Goal: Task Accomplishment & Management: Use online tool/utility

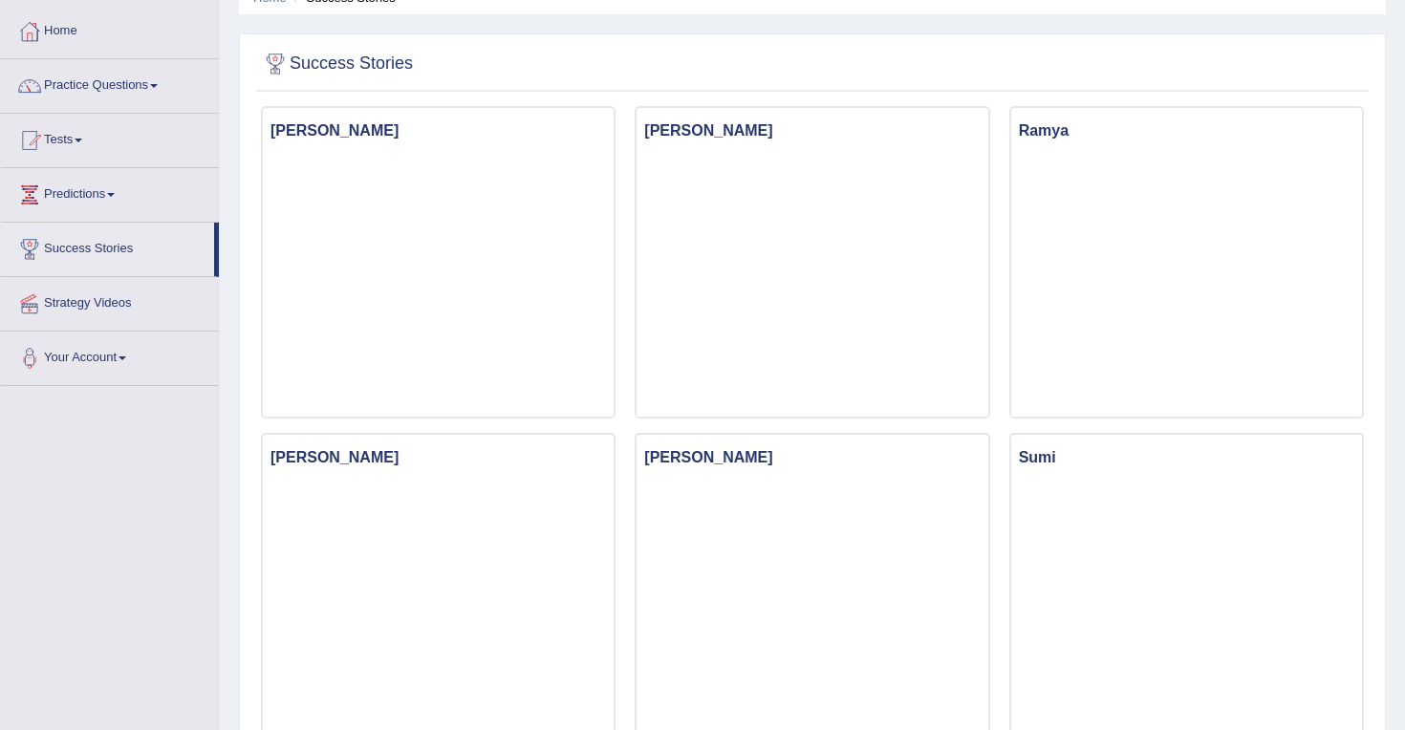
scroll to position [91, 0]
click at [99, 354] on link "Your Account" at bounding box center [110, 355] width 218 height 48
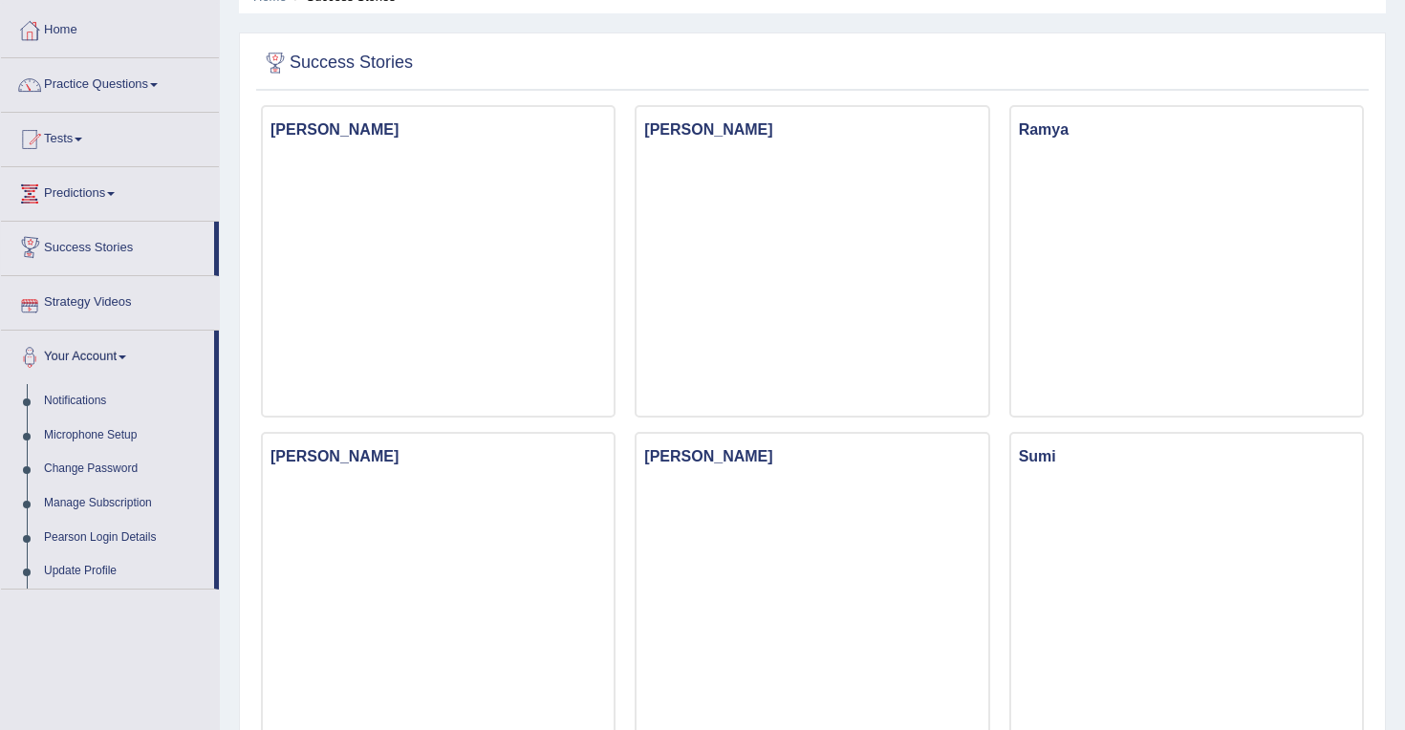
click at [92, 195] on link "Predictions" at bounding box center [110, 191] width 218 height 48
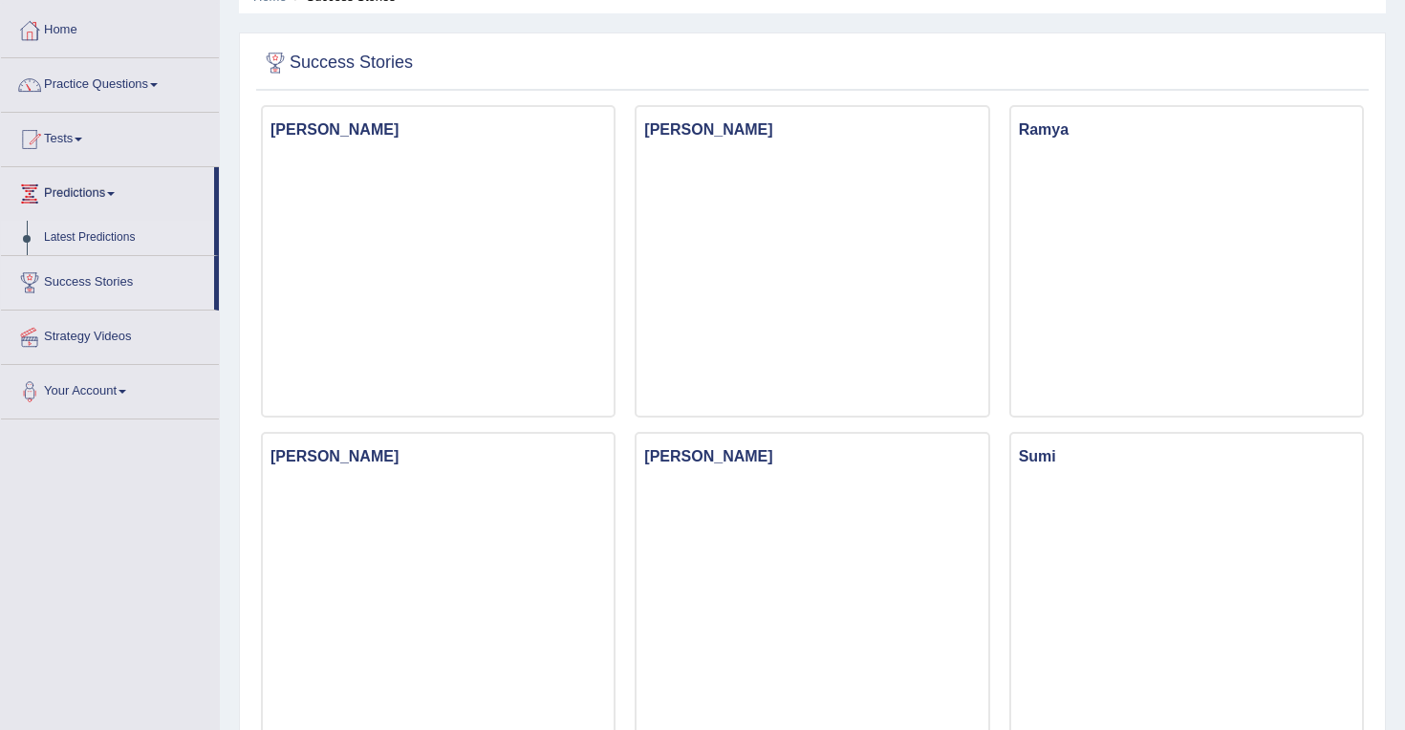
click at [88, 238] on link "Latest Predictions" at bounding box center [124, 238] width 179 height 34
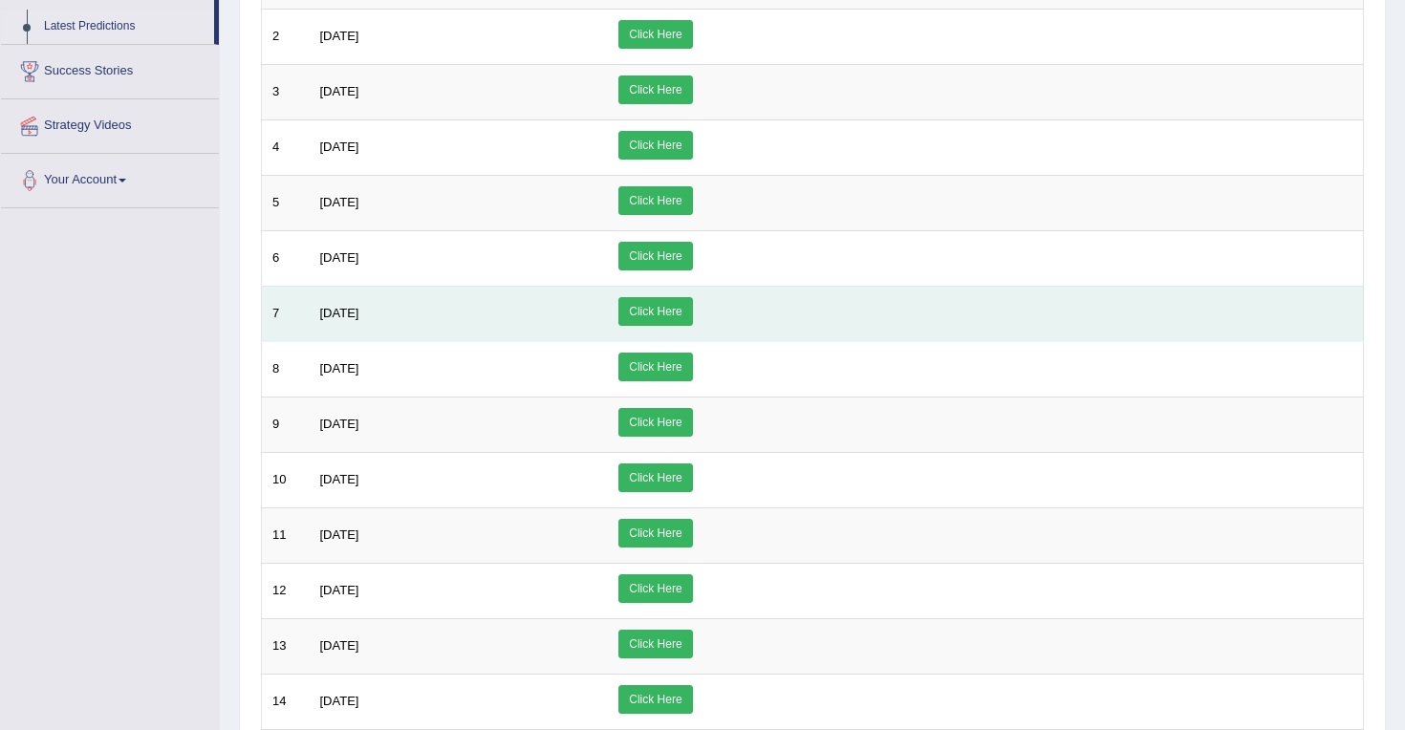
scroll to position [305, 0]
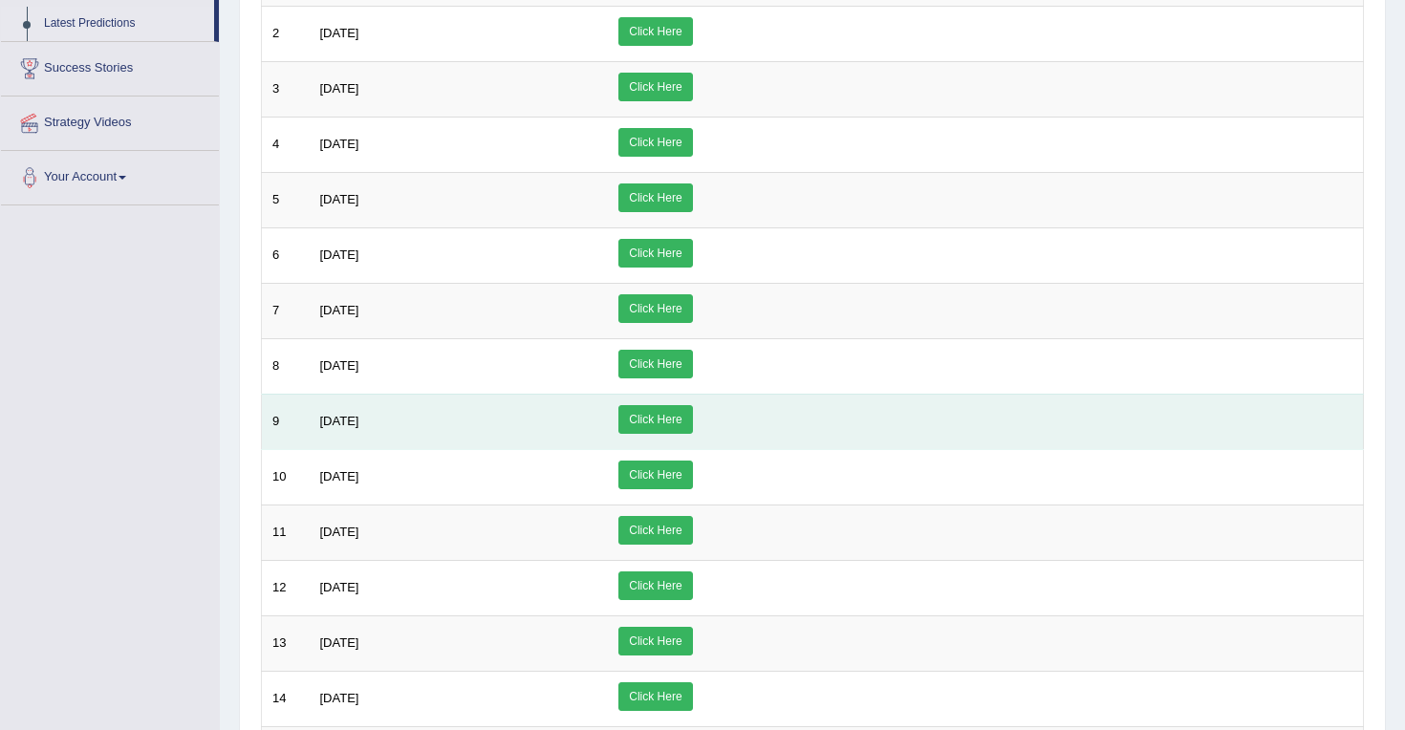
click at [692, 417] on link "Click Here" at bounding box center [655, 419] width 74 height 29
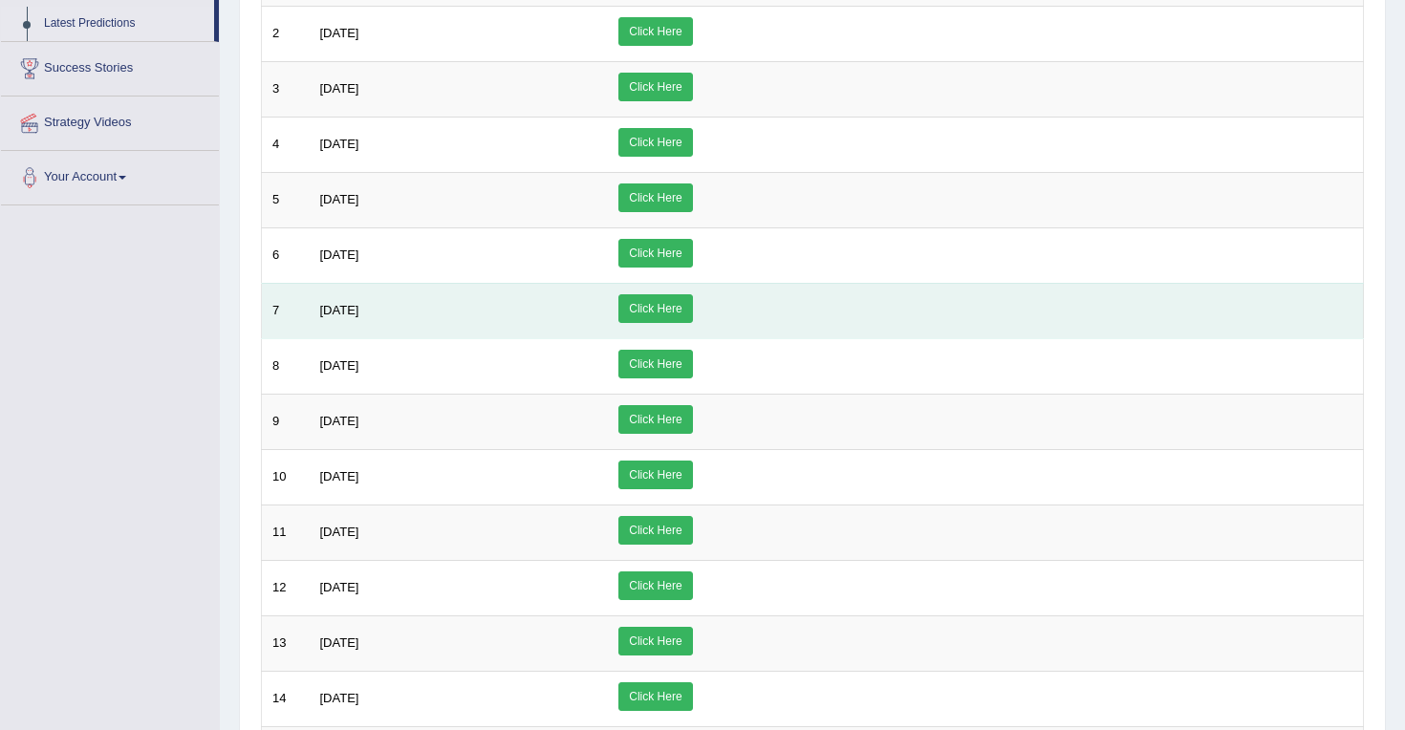
scroll to position [0, 0]
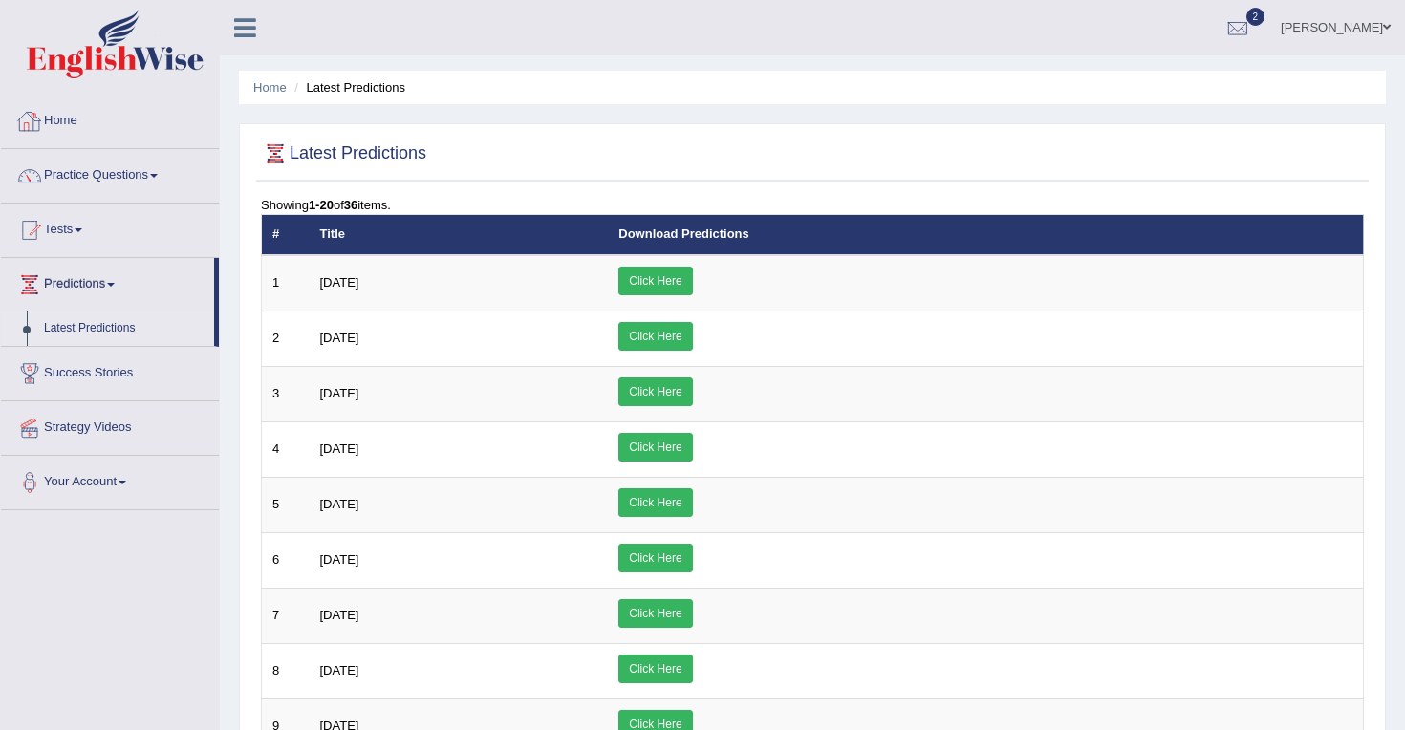
click at [162, 177] on link "Practice Questions" at bounding box center [110, 173] width 218 height 48
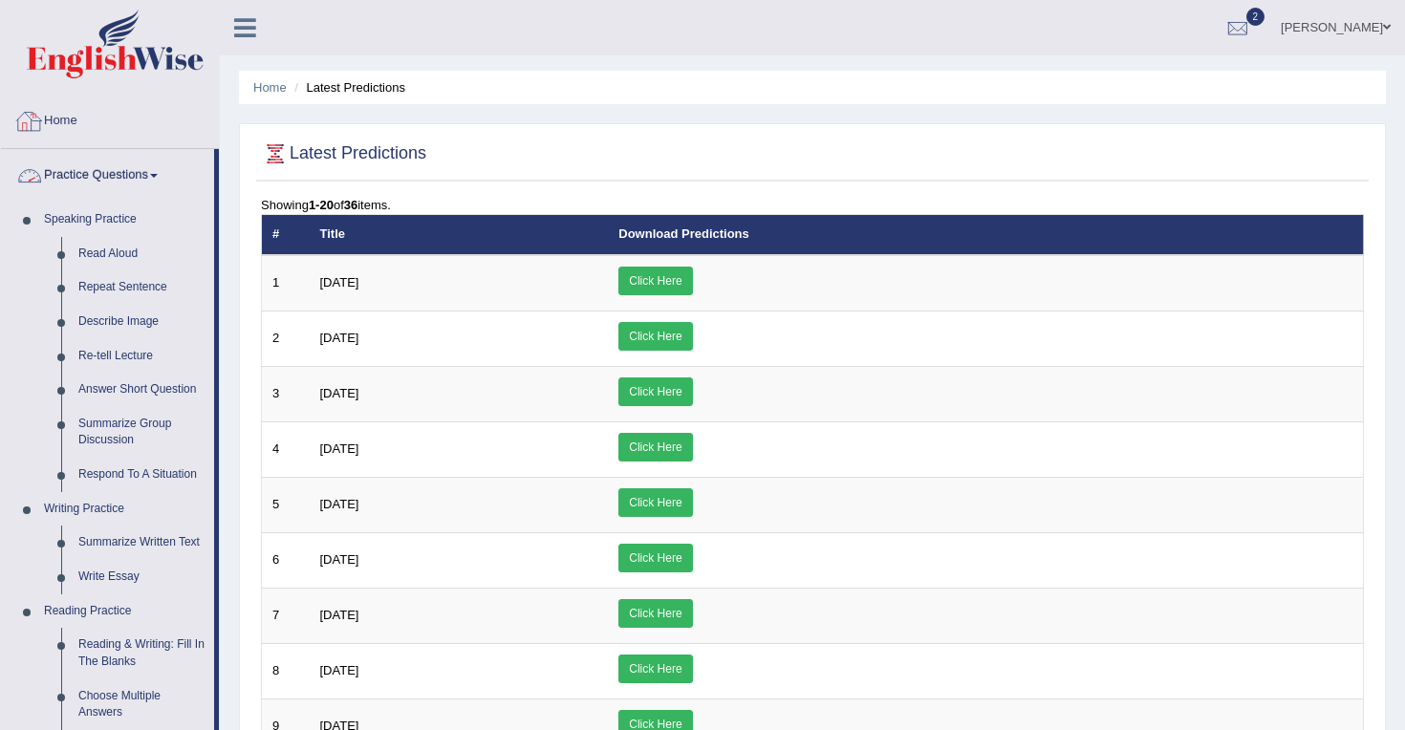
click at [64, 121] on link "Home" at bounding box center [110, 119] width 218 height 48
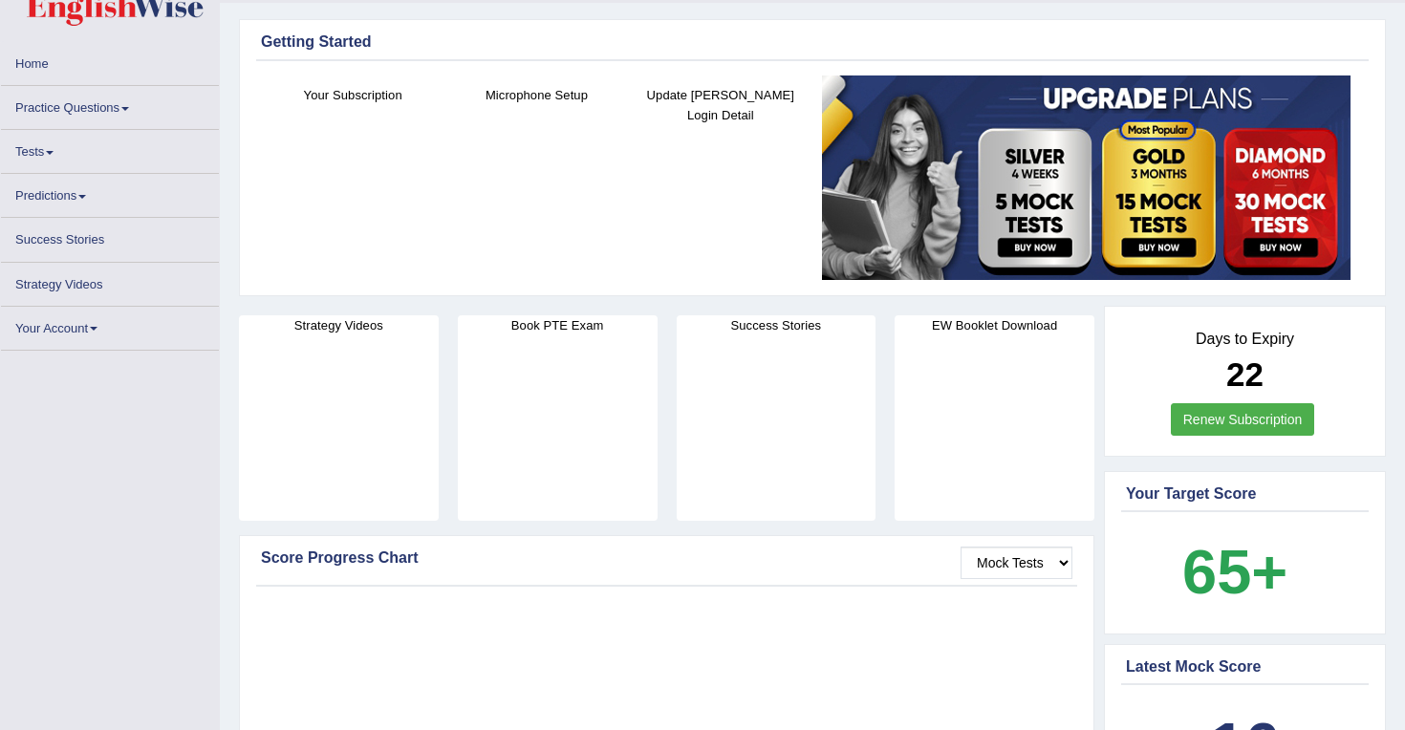
scroll to position [62, 0]
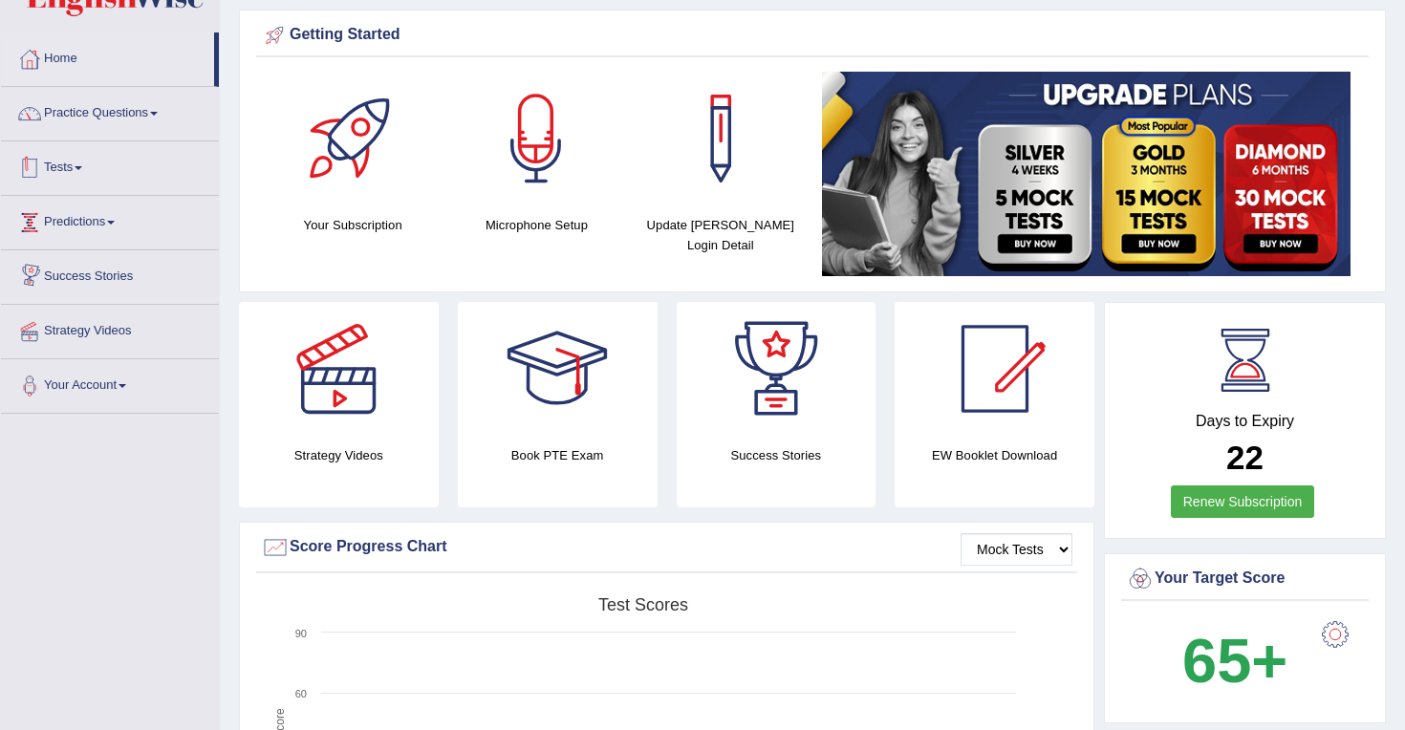
click at [77, 165] on link "Tests" at bounding box center [110, 165] width 218 height 48
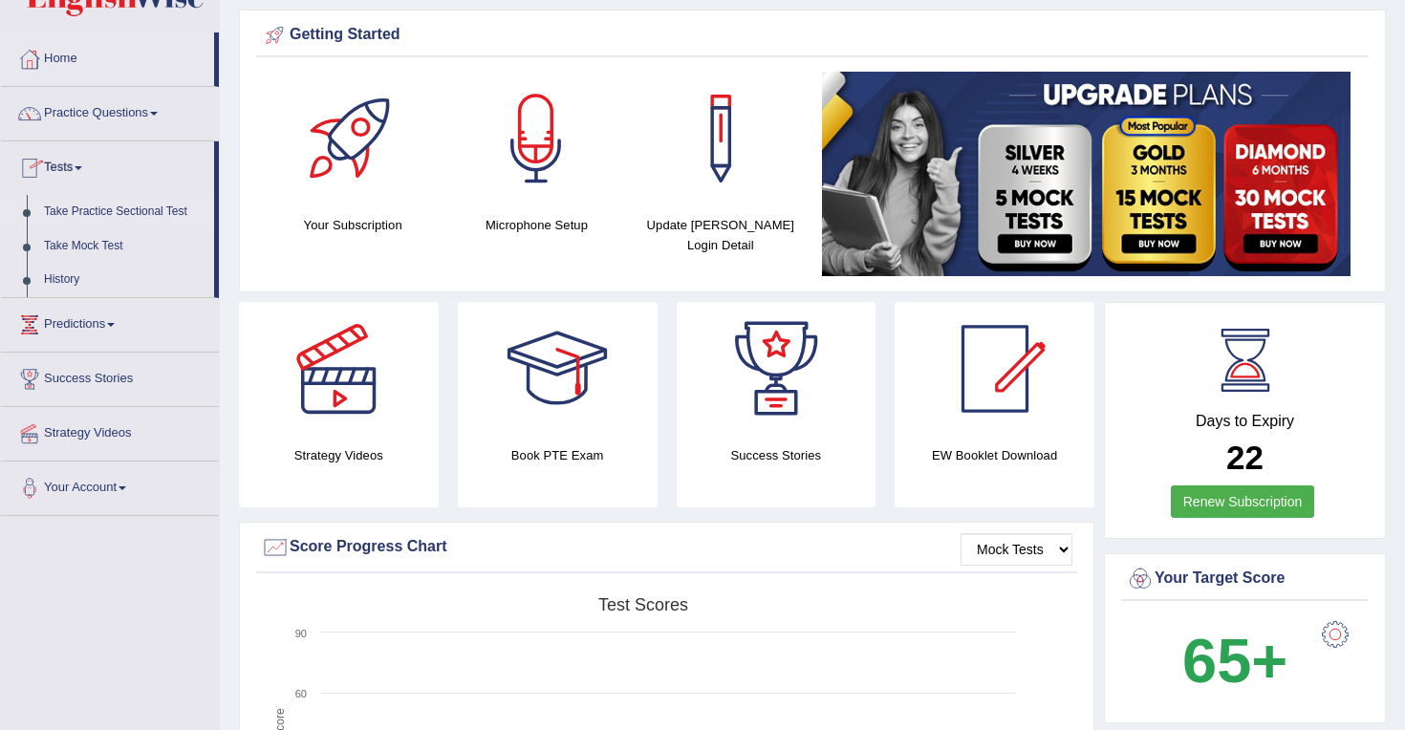
click at [79, 212] on link "Take Practice Sectional Test" at bounding box center [124, 212] width 179 height 34
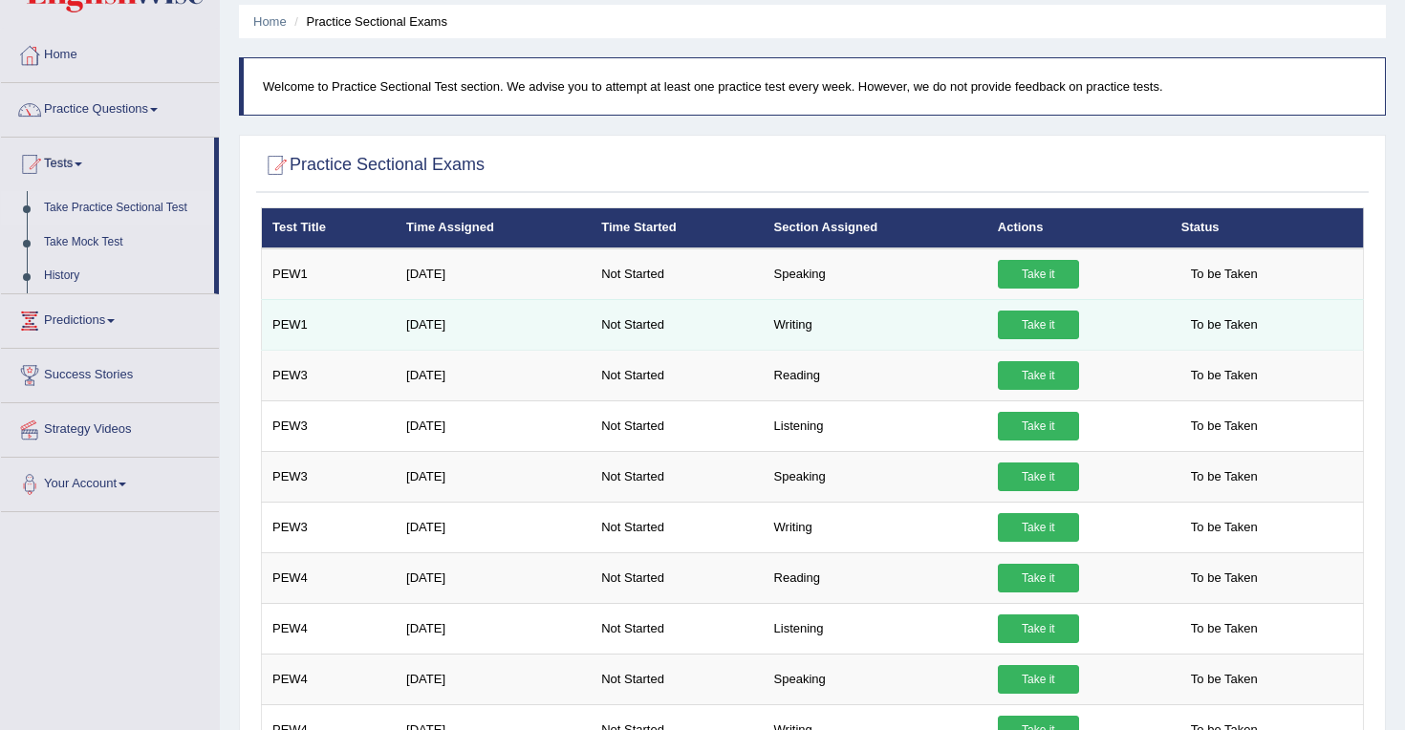
scroll to position [74, 0]
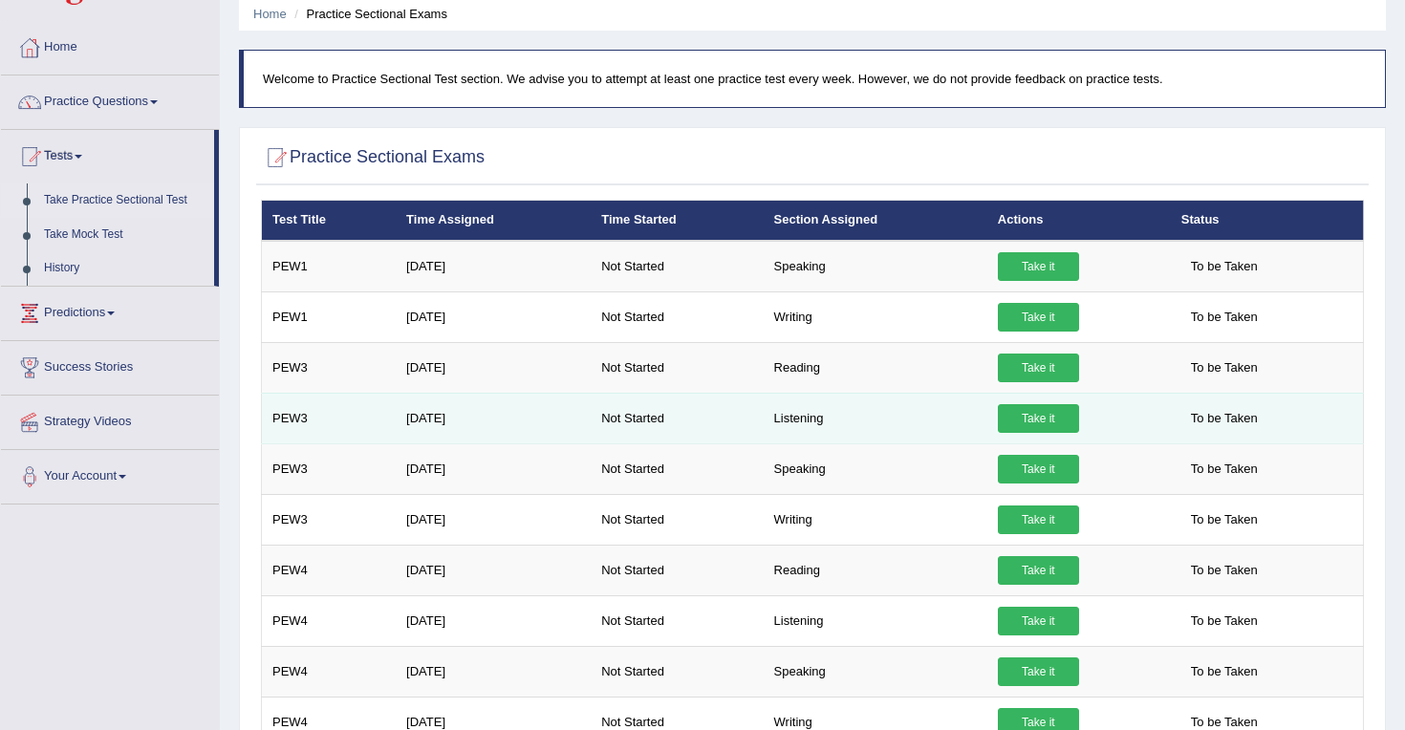
click at [1021, 430] on link "Take it" at bounding box center [1038, 418] width 81 height 29
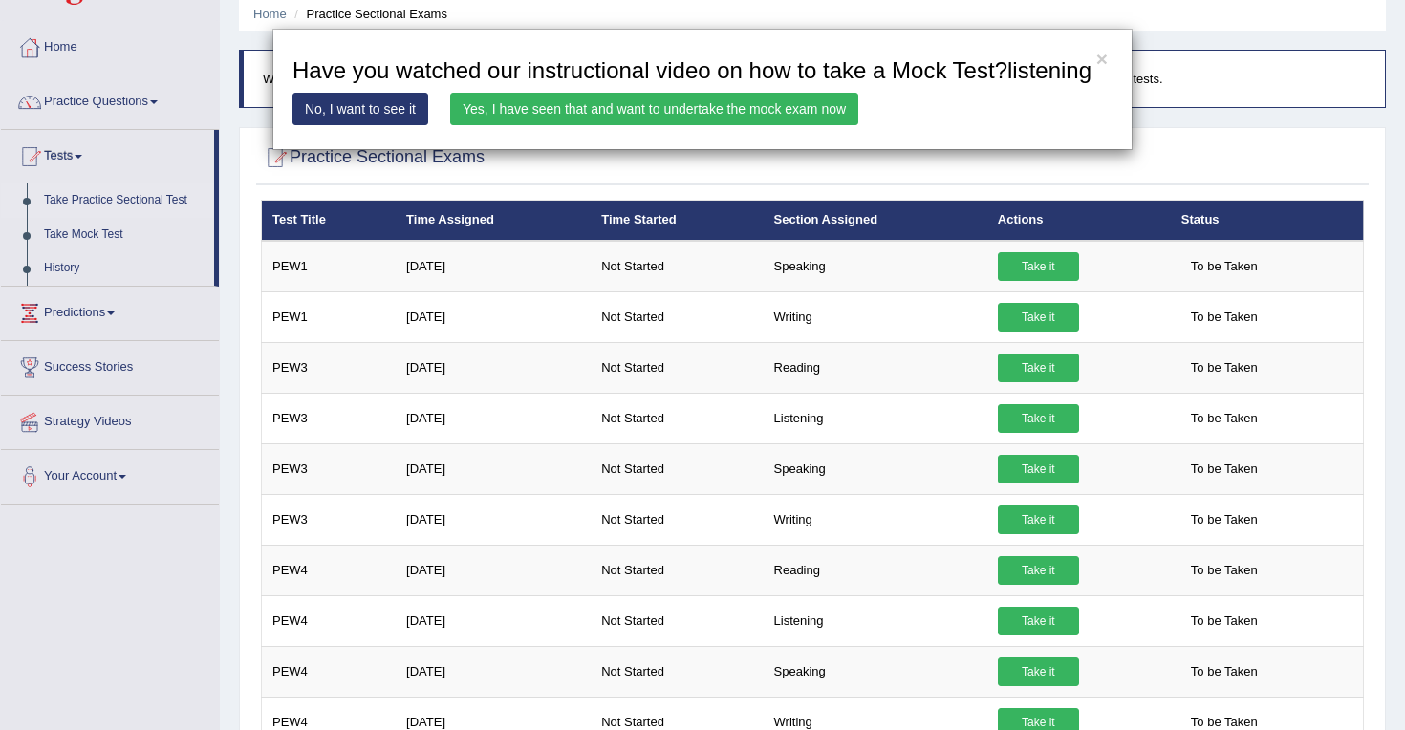
click at [651, 125] on link "Yes, I have seen that and want to undertake the mock exam now" at bounding box center [654, 109] width 408 height 32
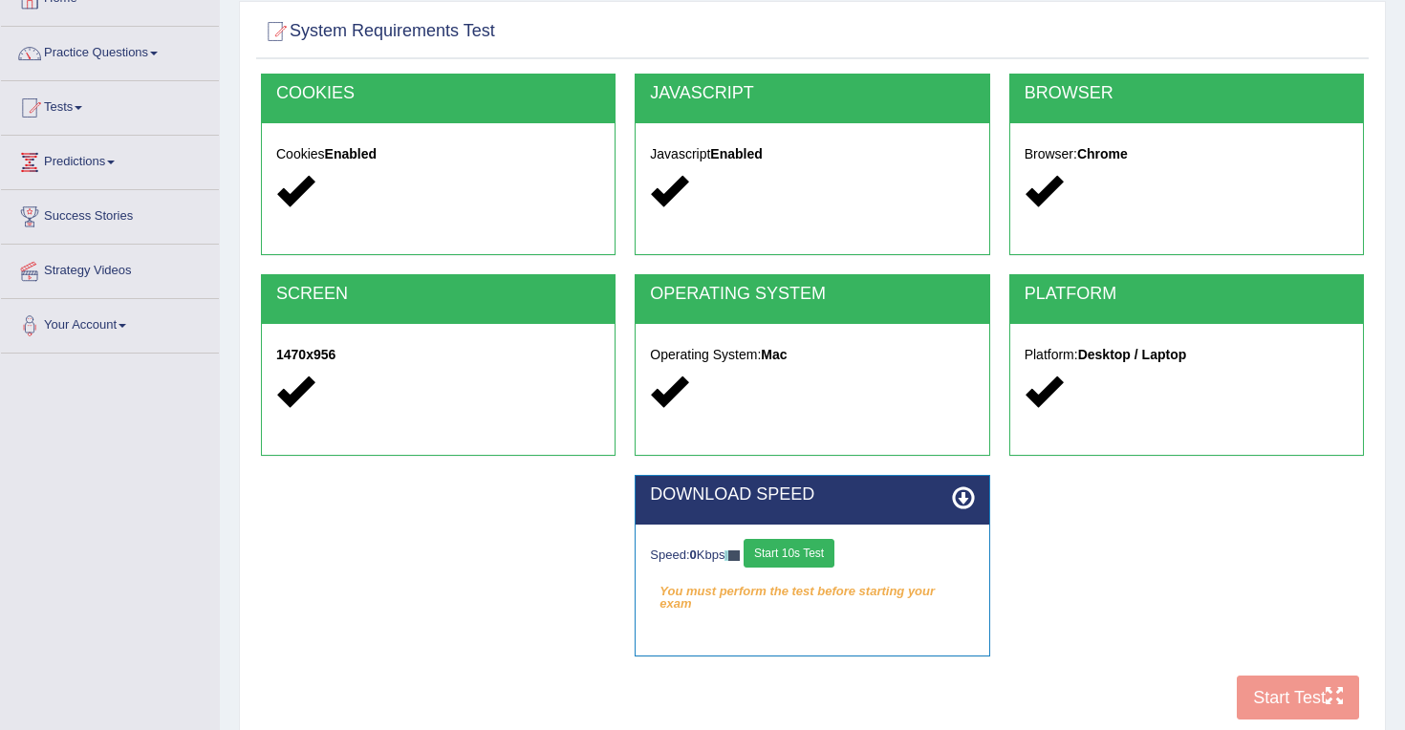
scroll to position [140, 0]
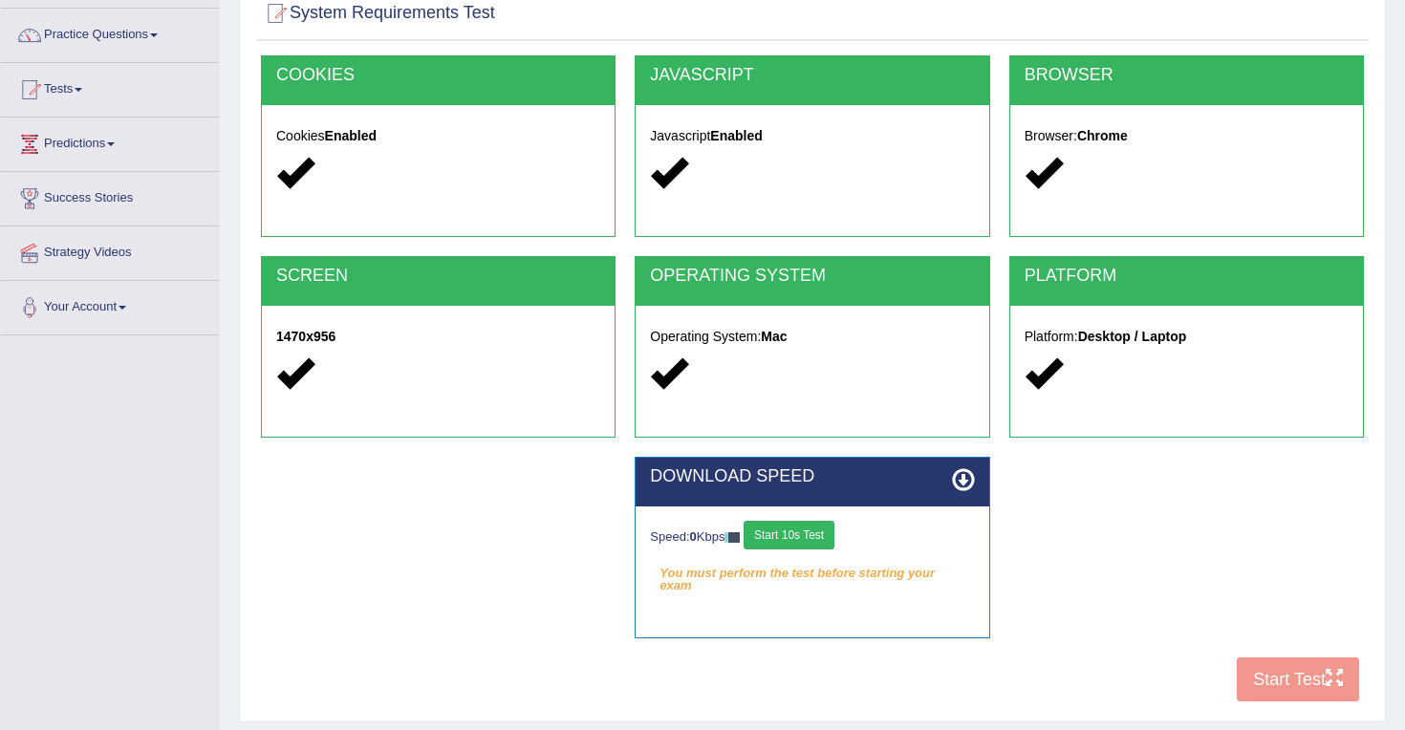
click at [798, 532] on button "Start 10s Test" at bounding box center [788, 535] width 91 height 29
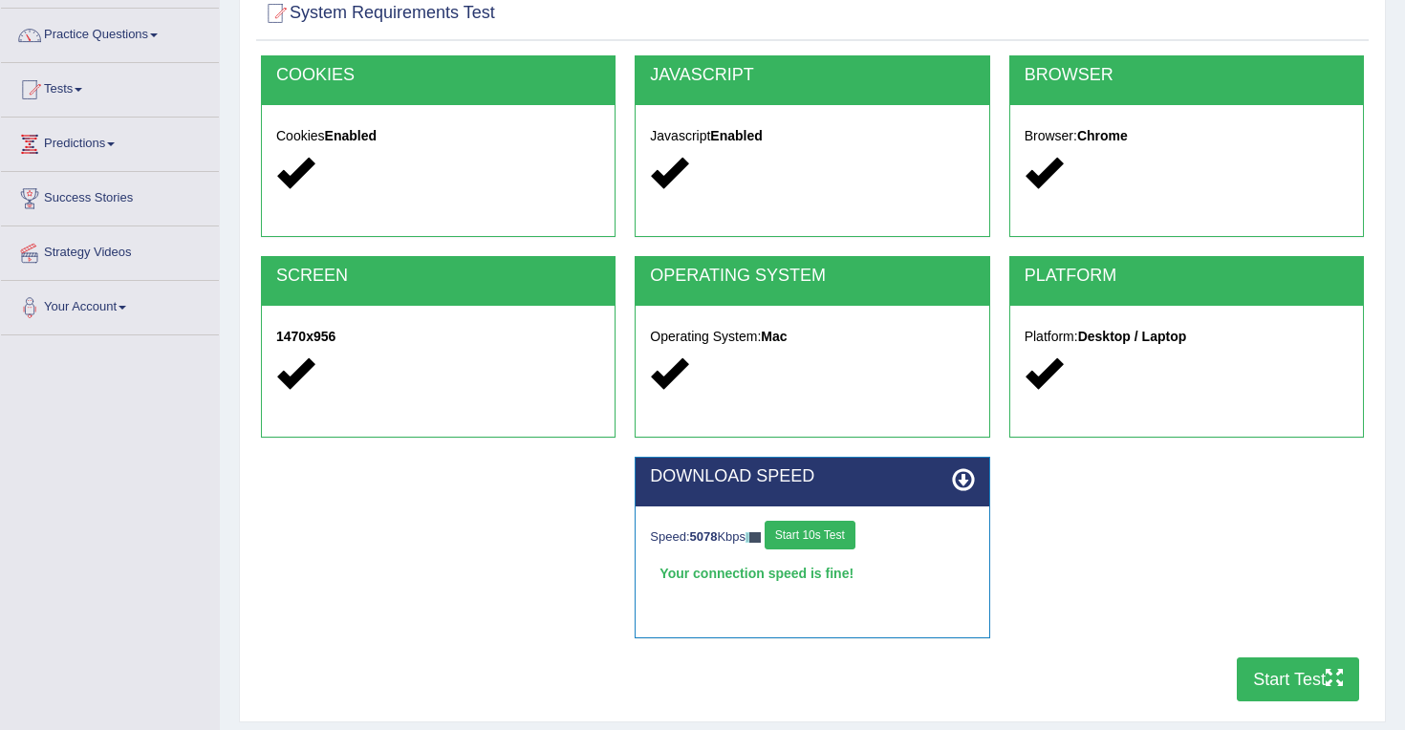
click at [1274, 683] on button "Start Test" at bounding box center [1297, 679] width 122 height 44
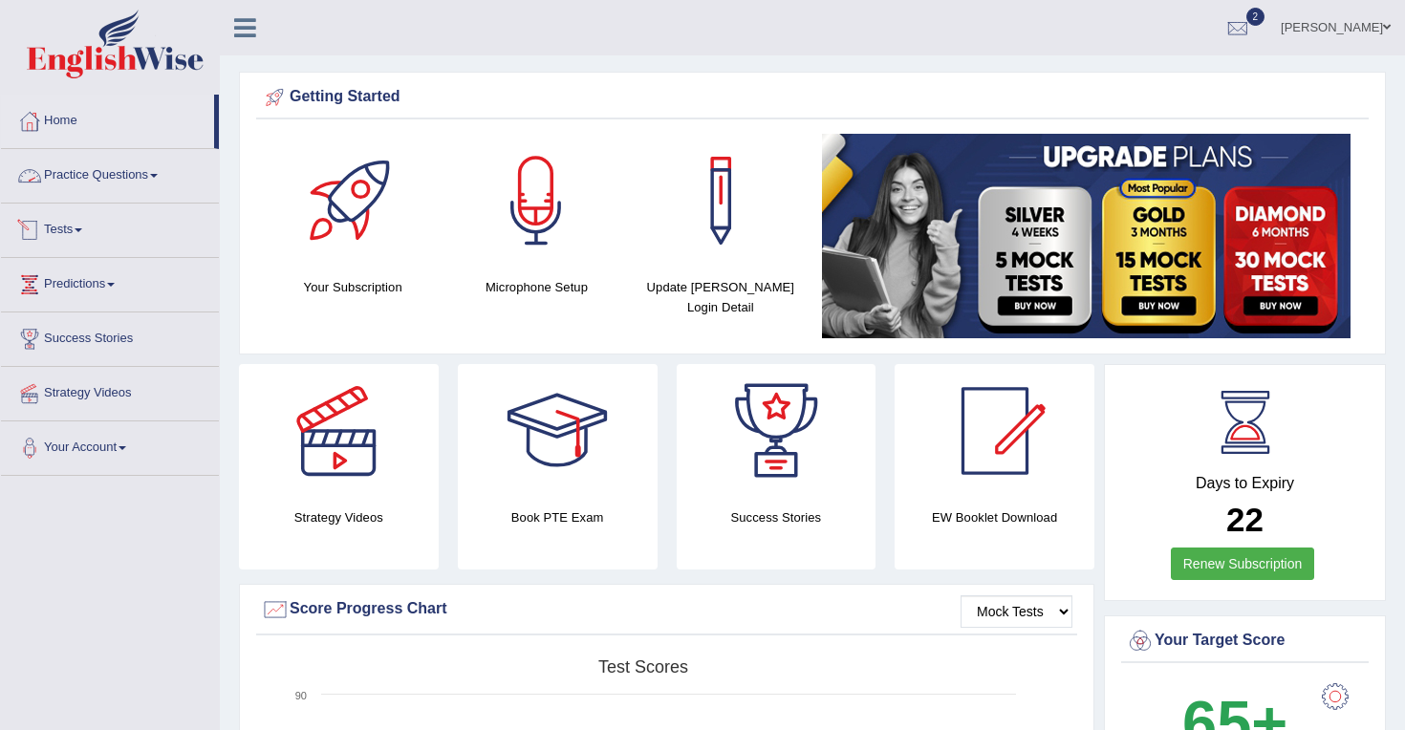
click at [82, 231] on span at bounding box center [79, 230] width 8 height 4
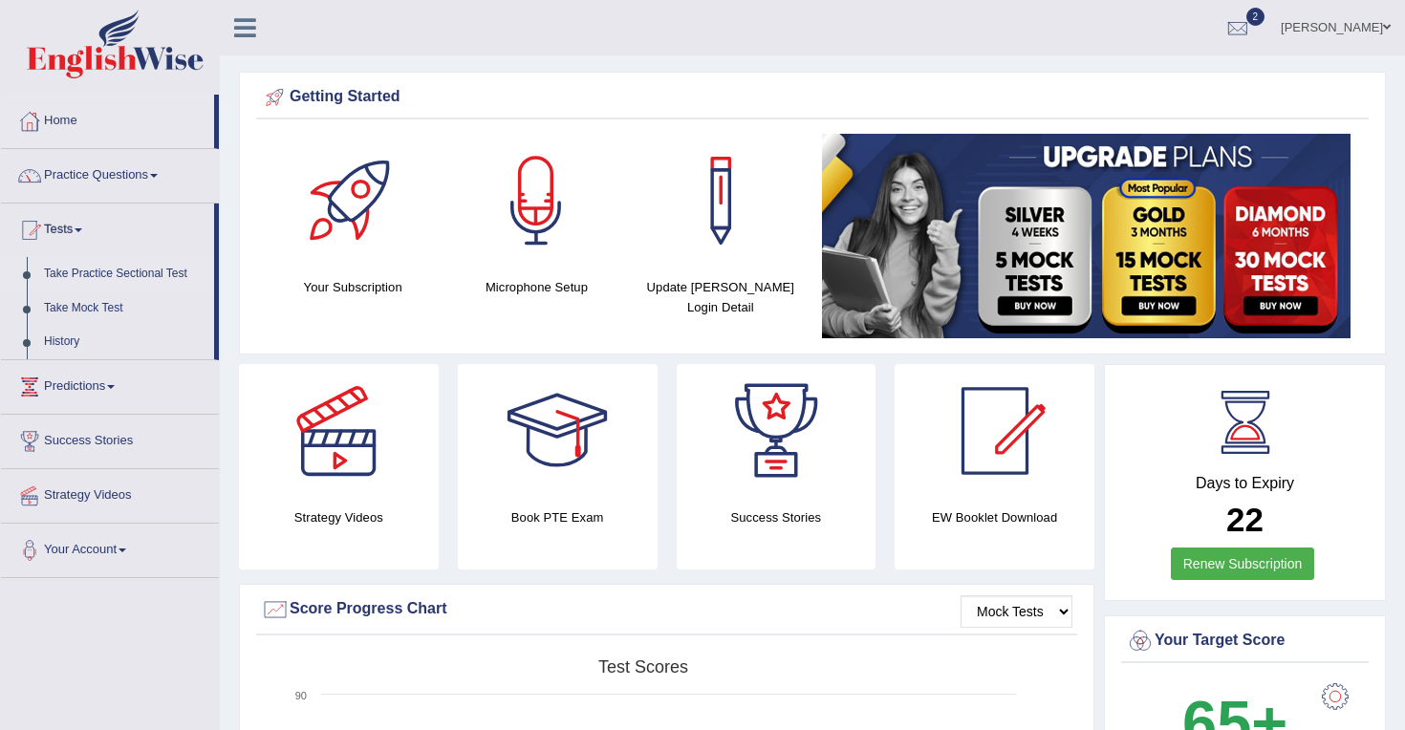
click at [100, 266] on link "Take Practice Sectional Test" at bounding box center [124, 274] width 179 height 34
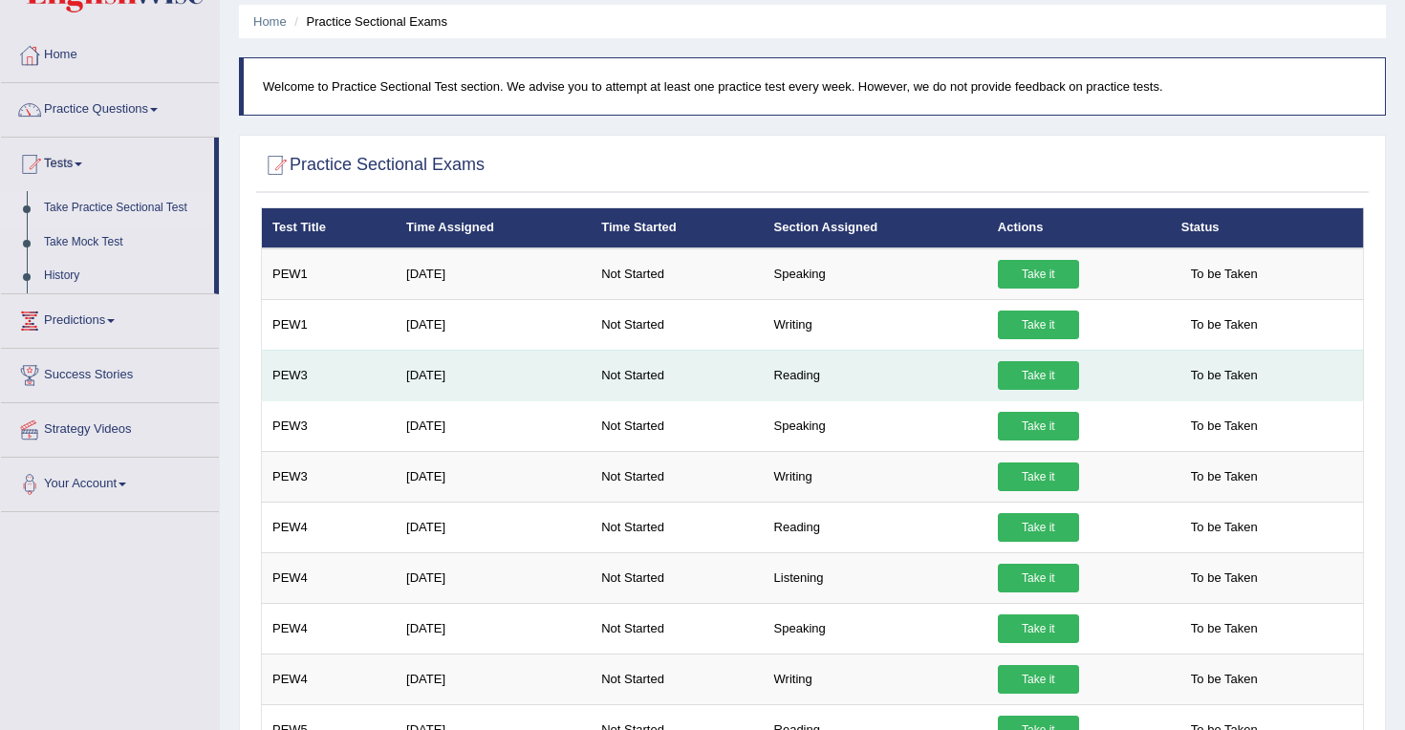
scroll to position [63, 0]
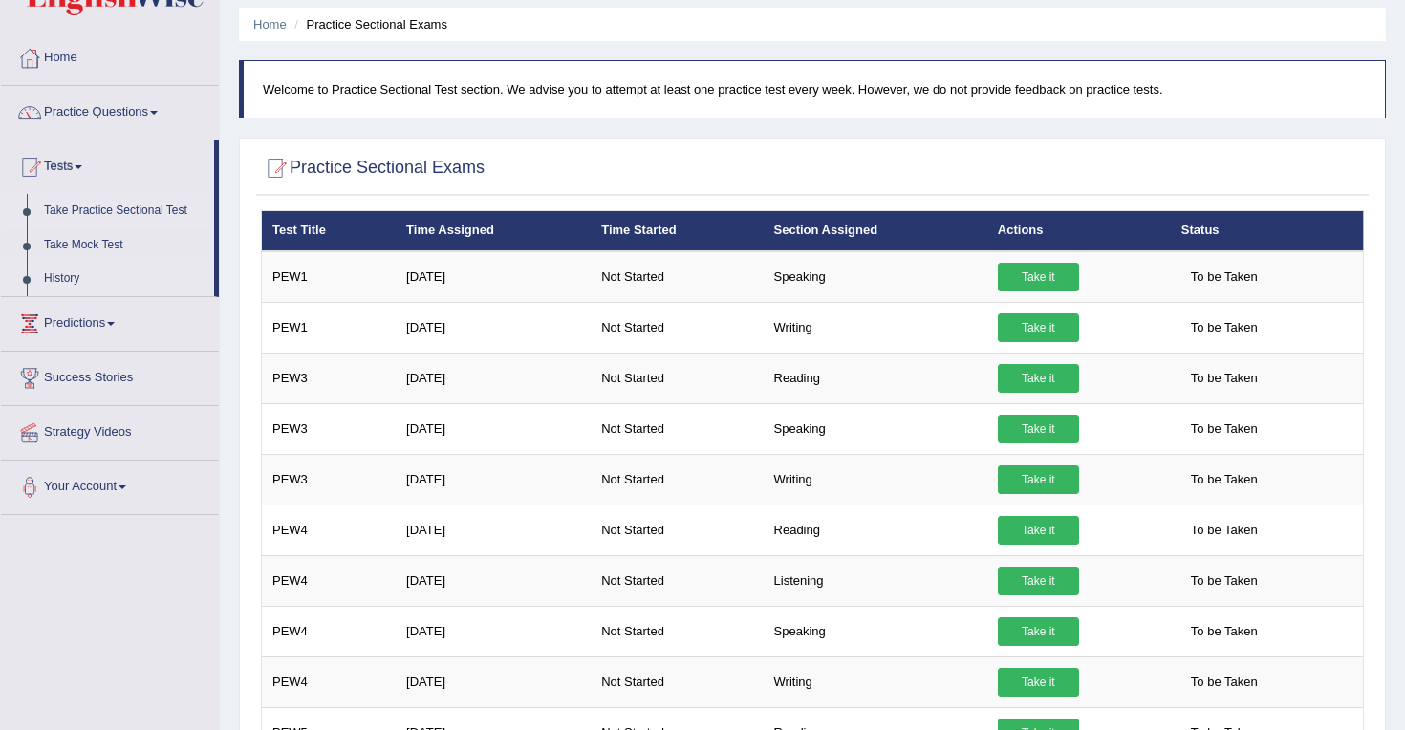
click at [60, 278] on link "History" at bounding box center [124, 279] width 179 height 34
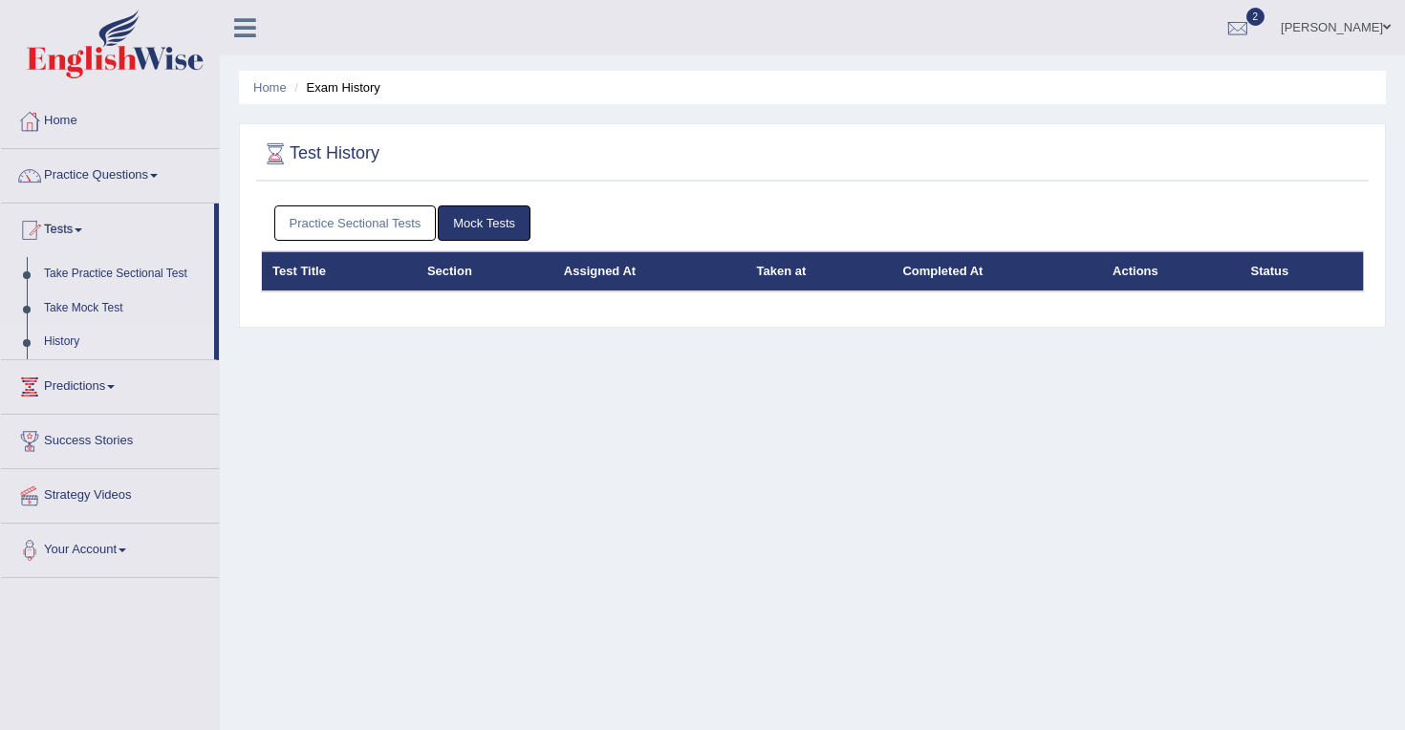
click at [375, 222] on link "Practice Sectional Tests" at bounding box center [355, 222] width 162 height 35
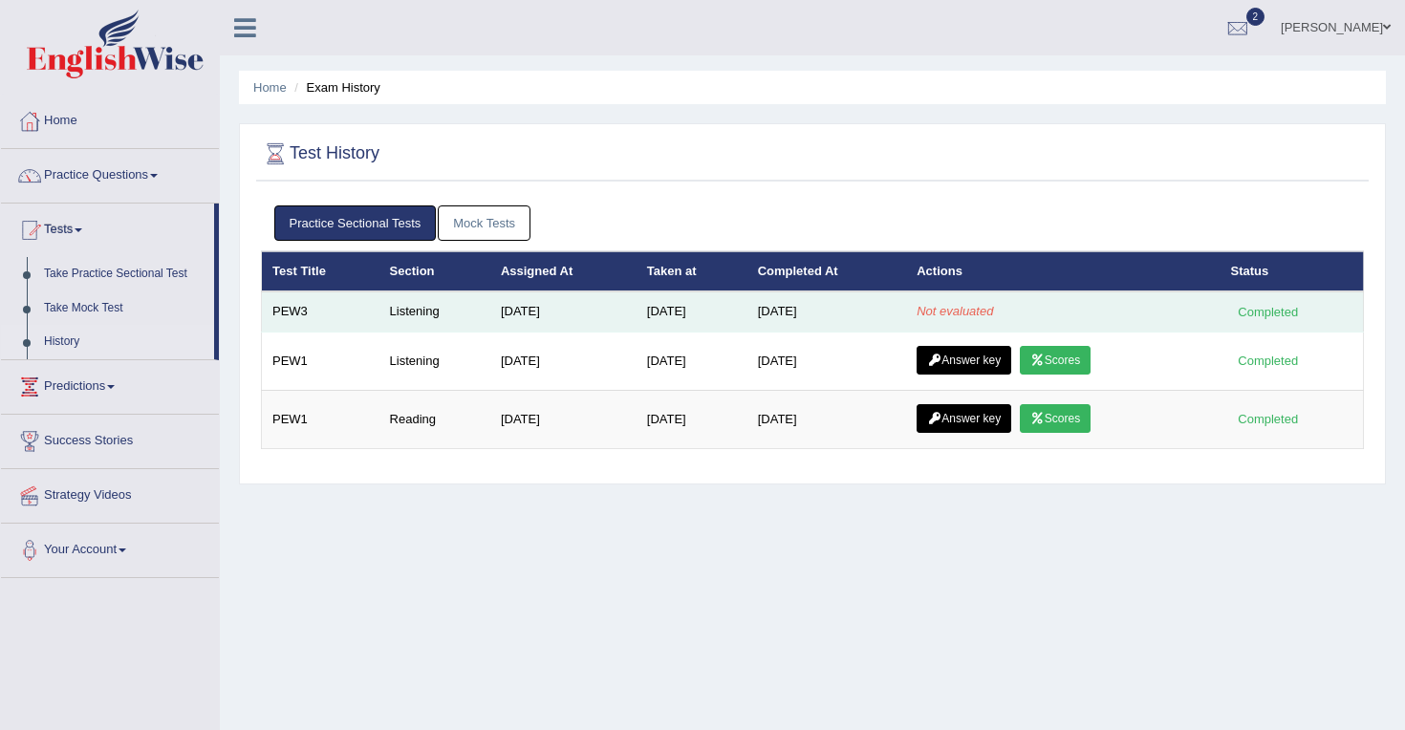
click at [614, 315] on td "[DATE]" at bounding box center [563, 311] width 146 height 40
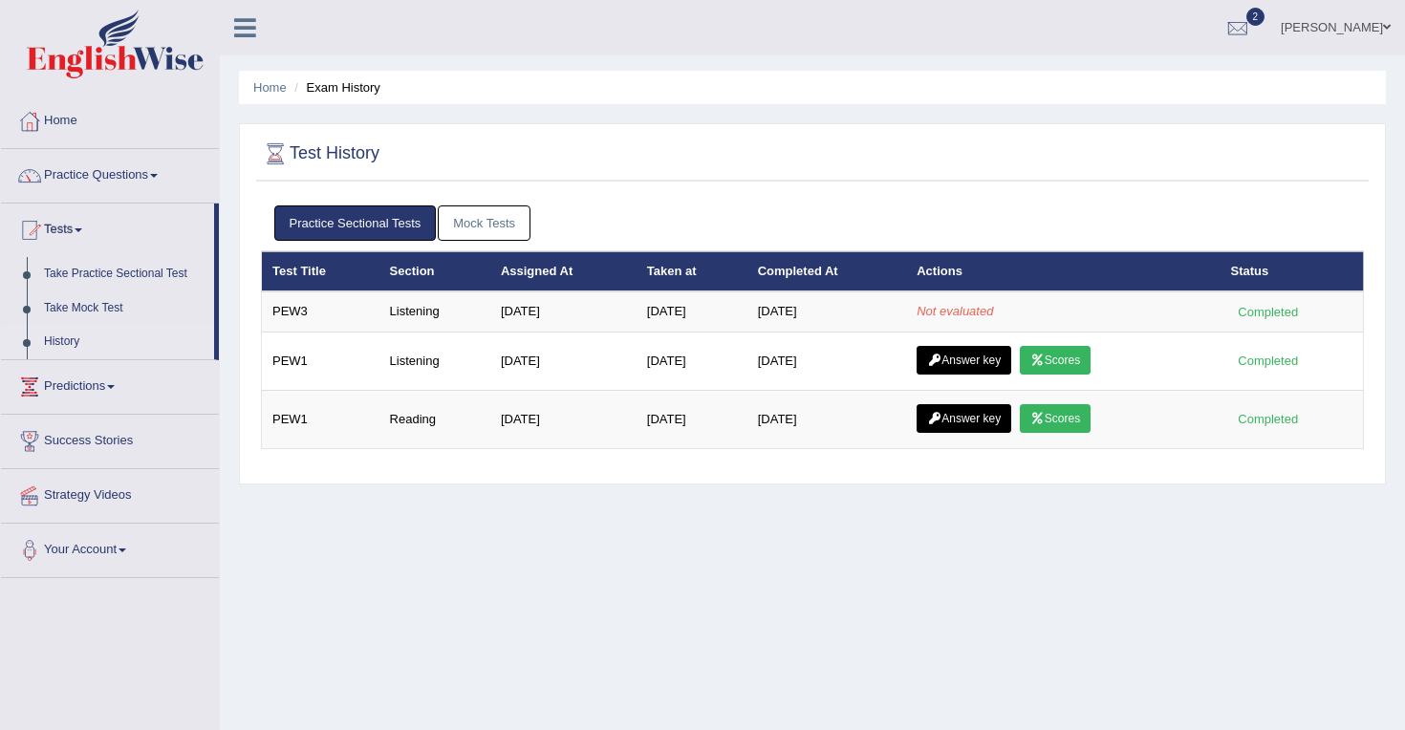
click at [480, 224] on link "Mock Tests" at bounding box center [484, 222] width 93 height 35
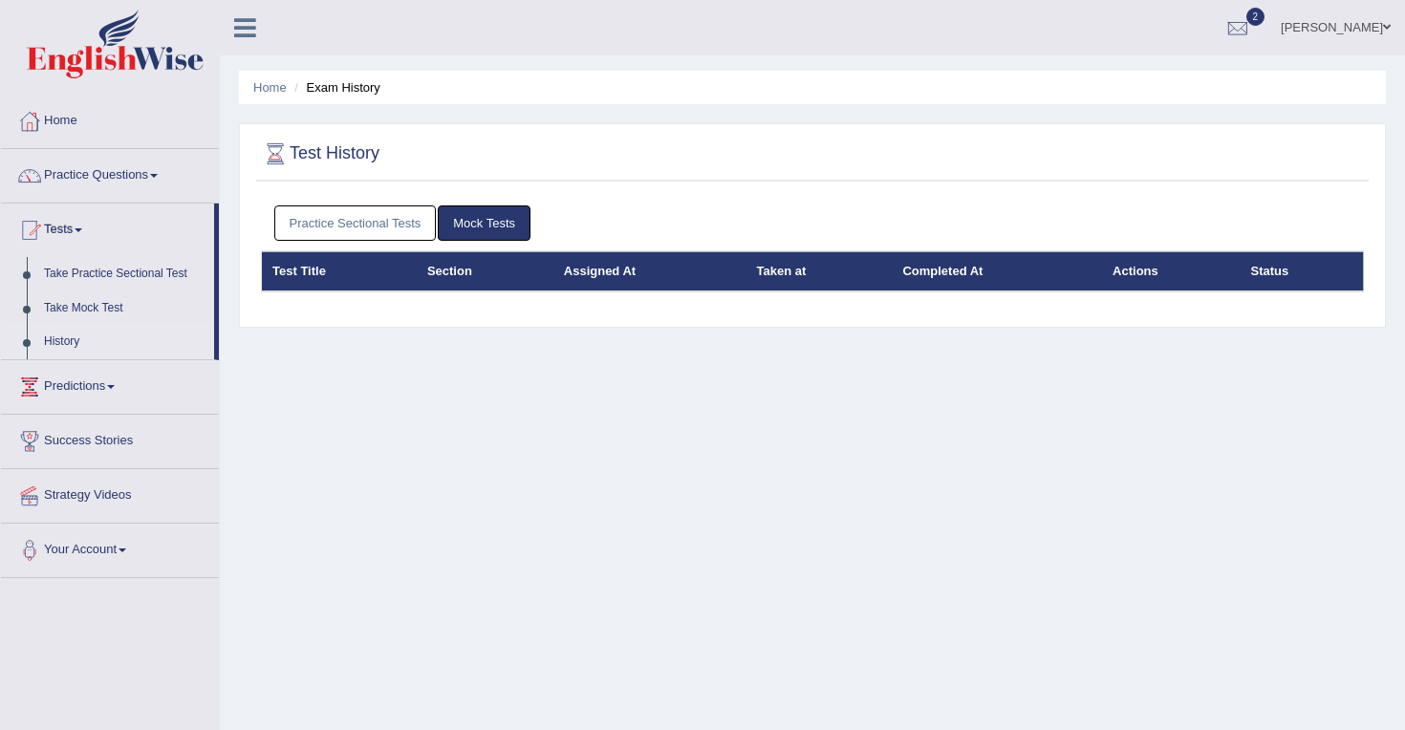
click at [351, 221] on link "Practice Sectional Tests" at bounding box center [355, 222] width 162 height 35
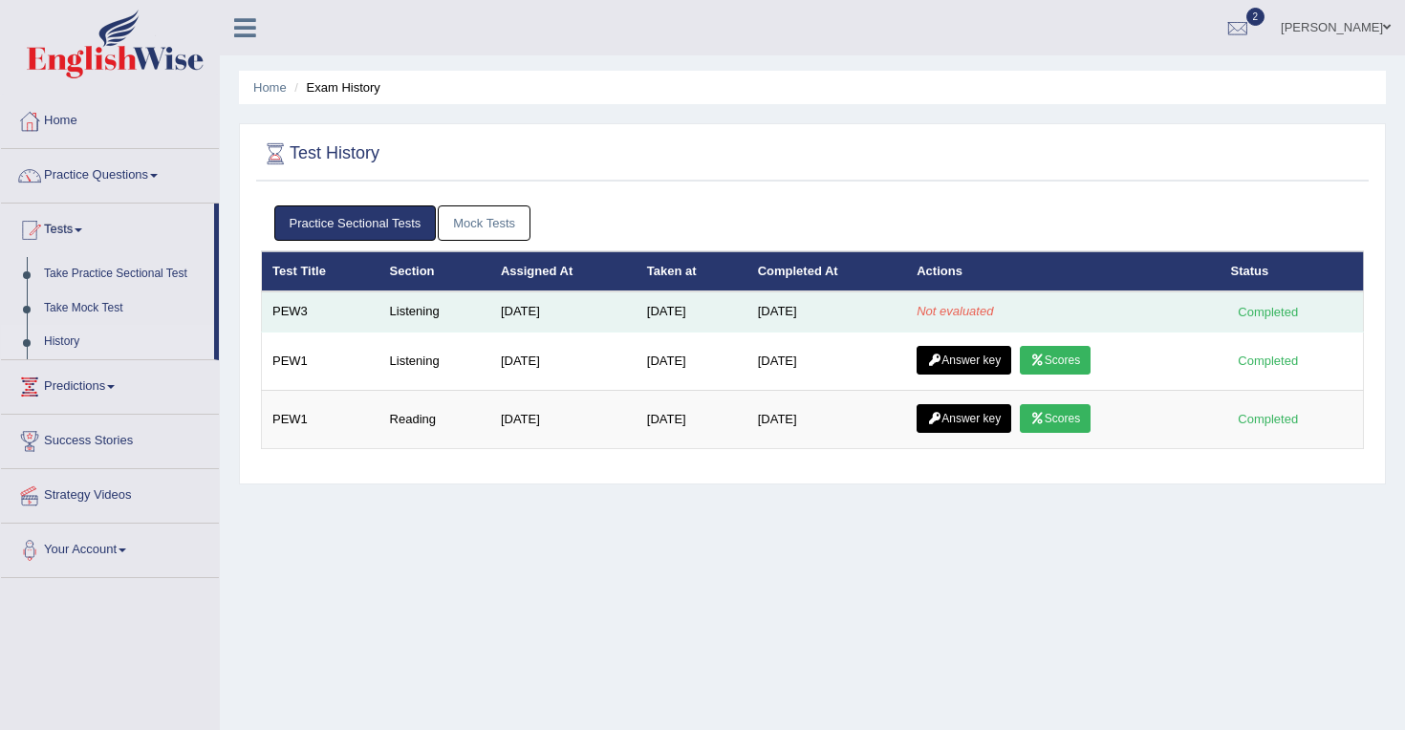
click at [283, 322] on td "PEW3" at bounding box center [321, 311] width 118 height 40
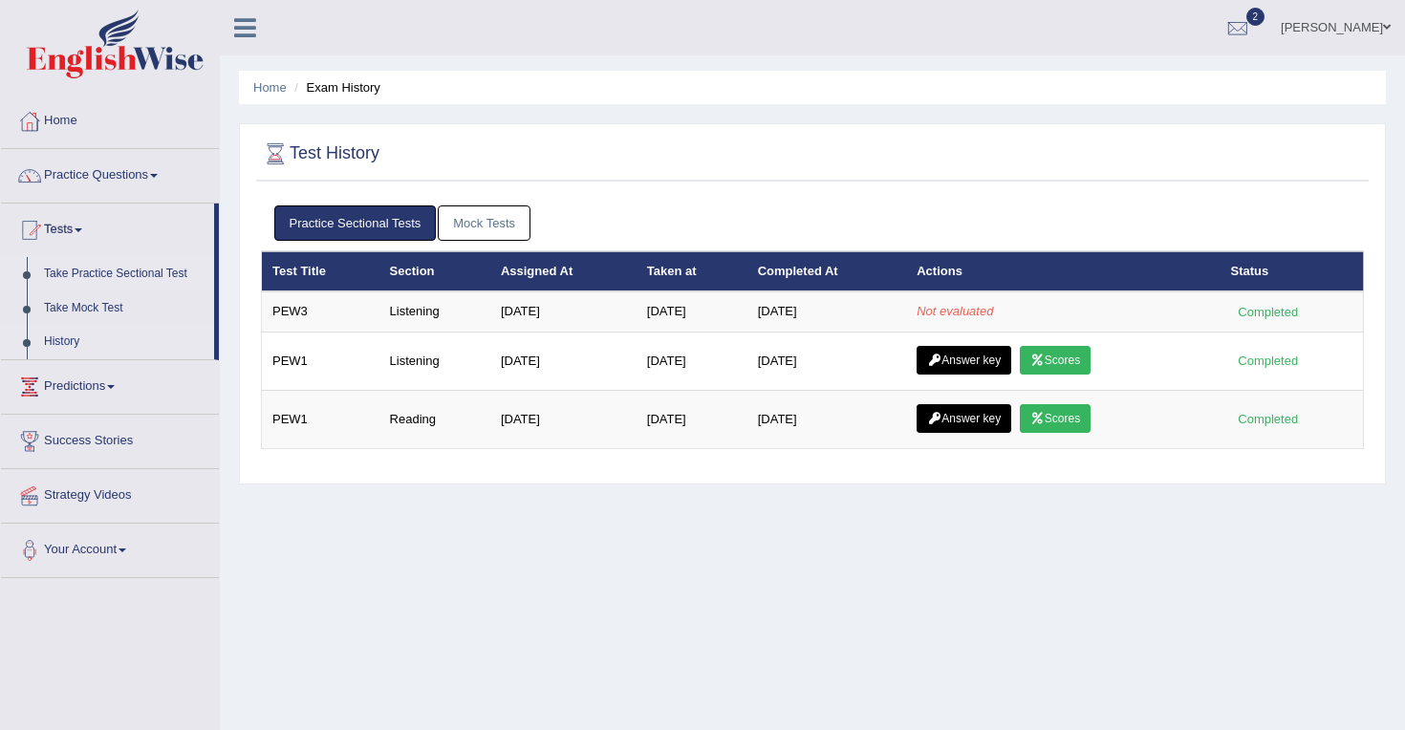
click at [93, 269] on link "Take Practice Sectional Test" at bounding box center [124, 274] width 179 height 34
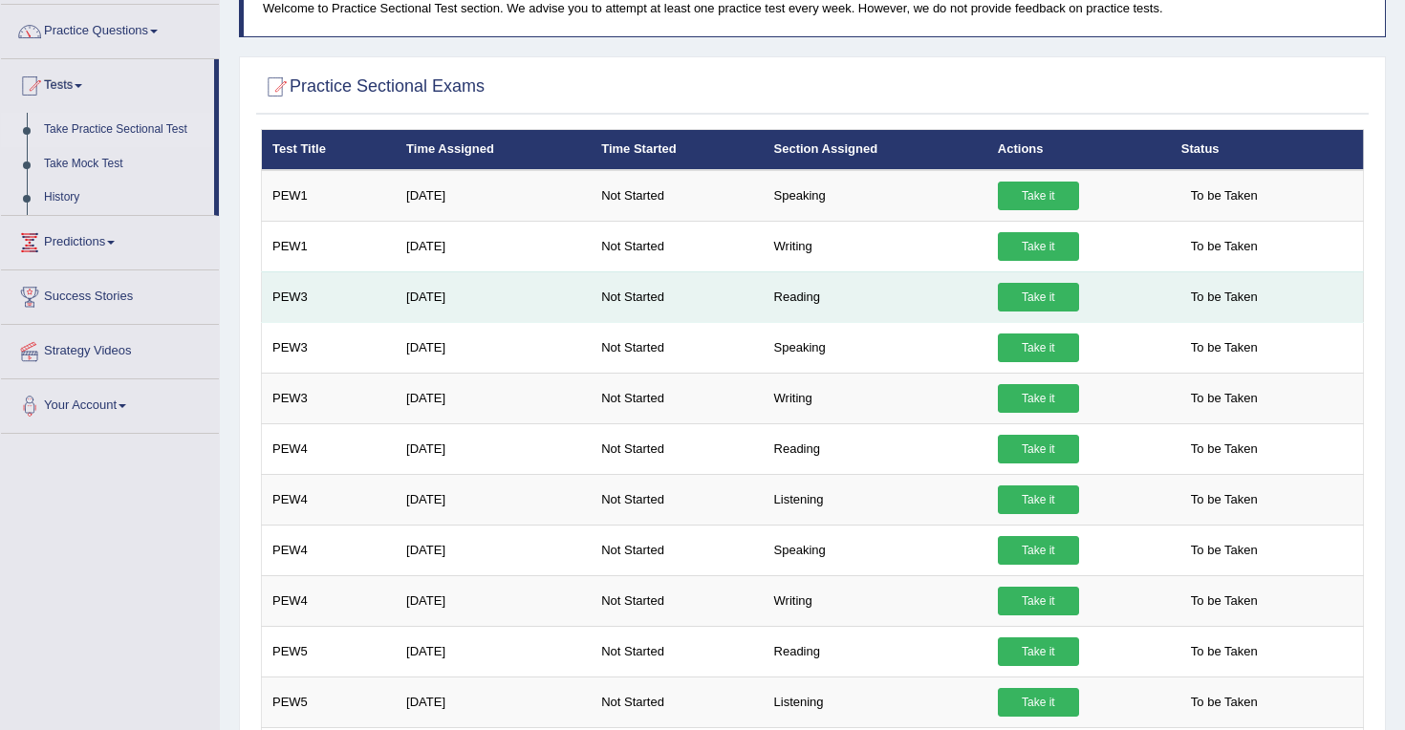
scroll to position [152, 0]
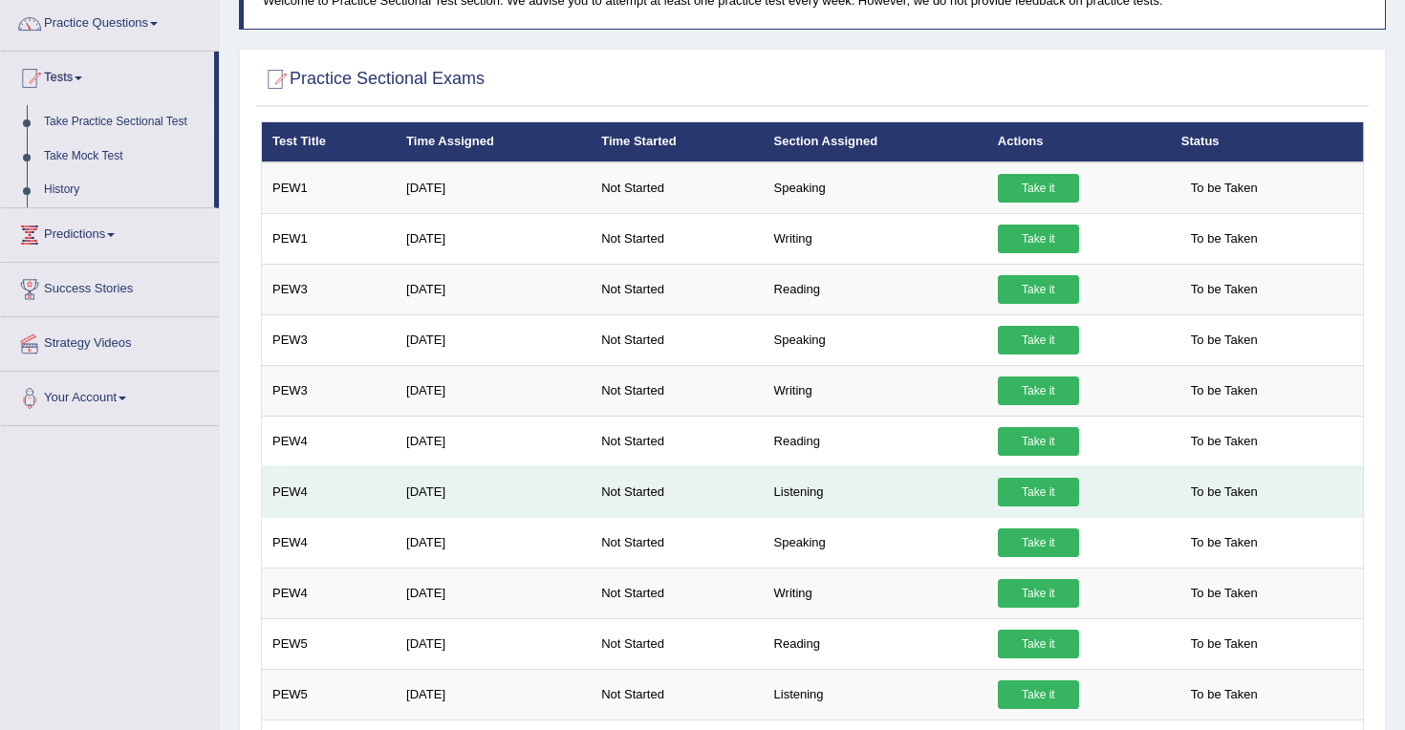
click at [1058, 491] on link "Take it" at bounding box center [1038, 492] width 81 height 29
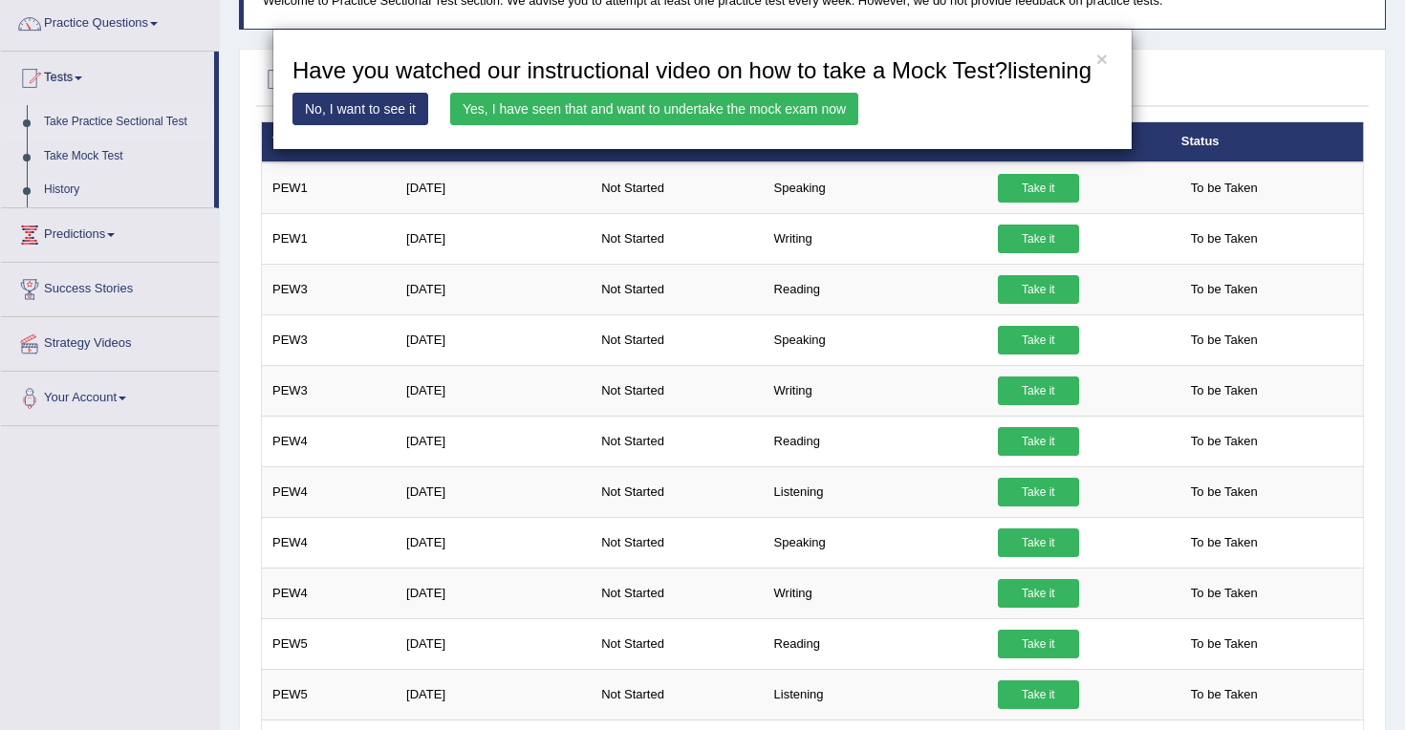
click at [670, 125] on link "Yes, I have seen that and want to undertake the mock exam now" at bounding box center [654, 109] width 408 height 32
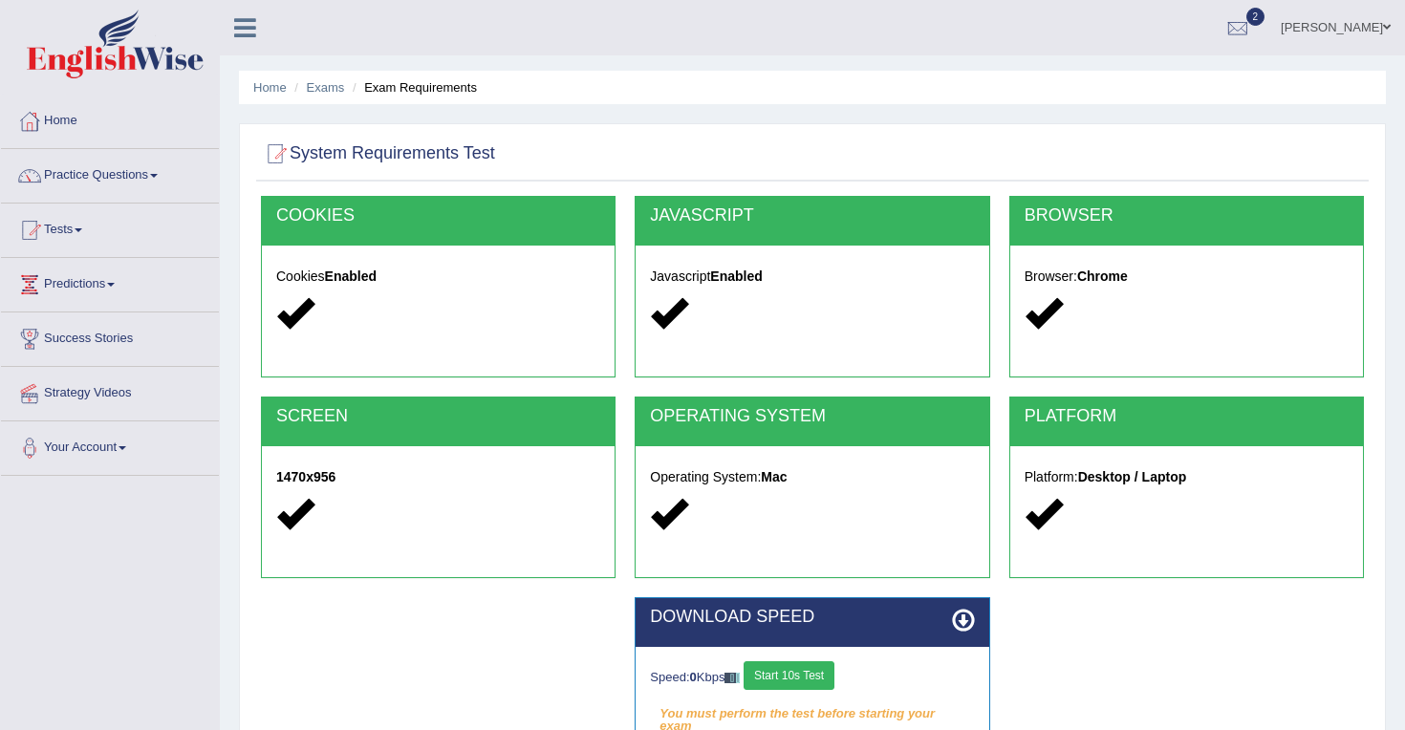
click at [814, 671] on button "Start 10s Test" at bounding box center [788, 675] width 91 height 29
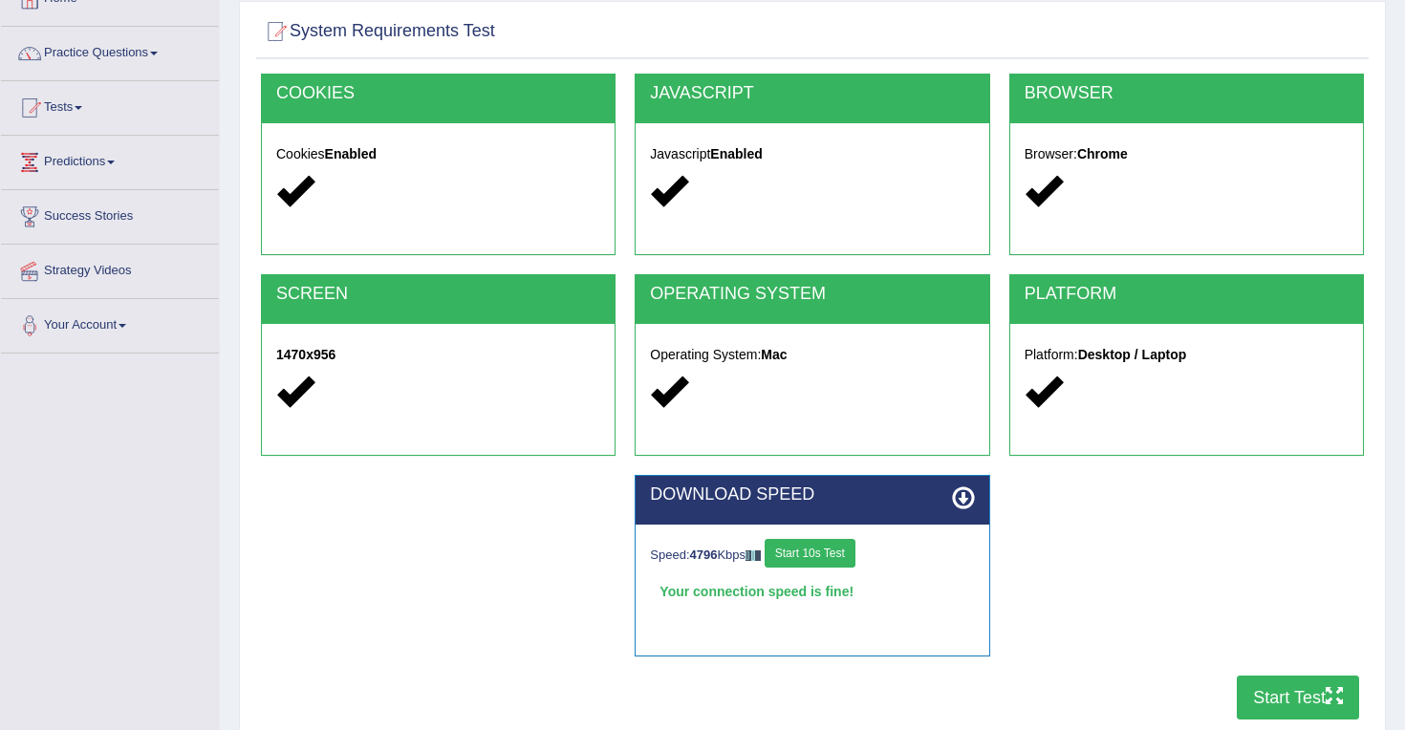
scroll to position [273, 0]
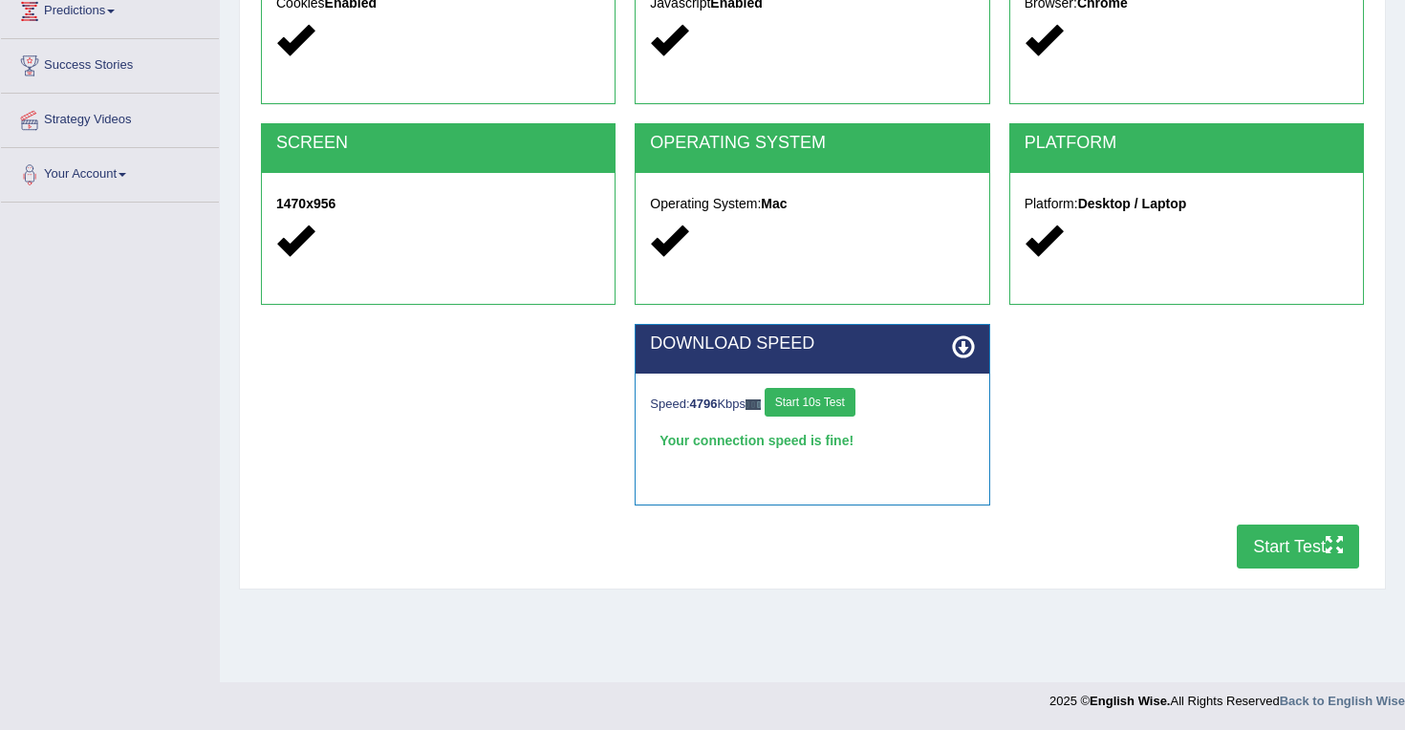
click at [1279, 564] on button "Start Test" at bounding box center [1297, 547] width 122 height 44
